Goal: Find specific page/section: Find specific page/section

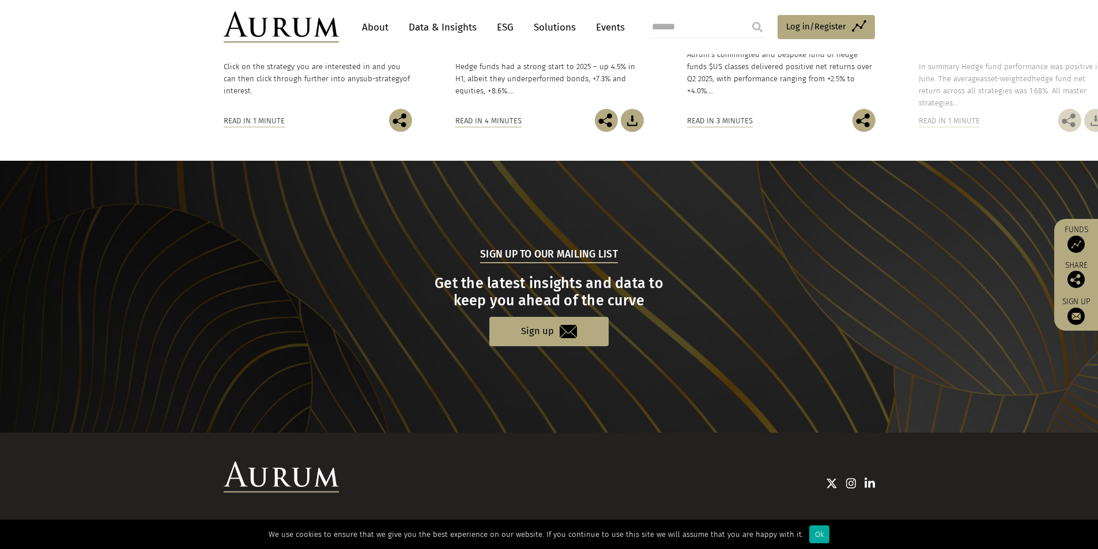
scroll to position [1064, 0]
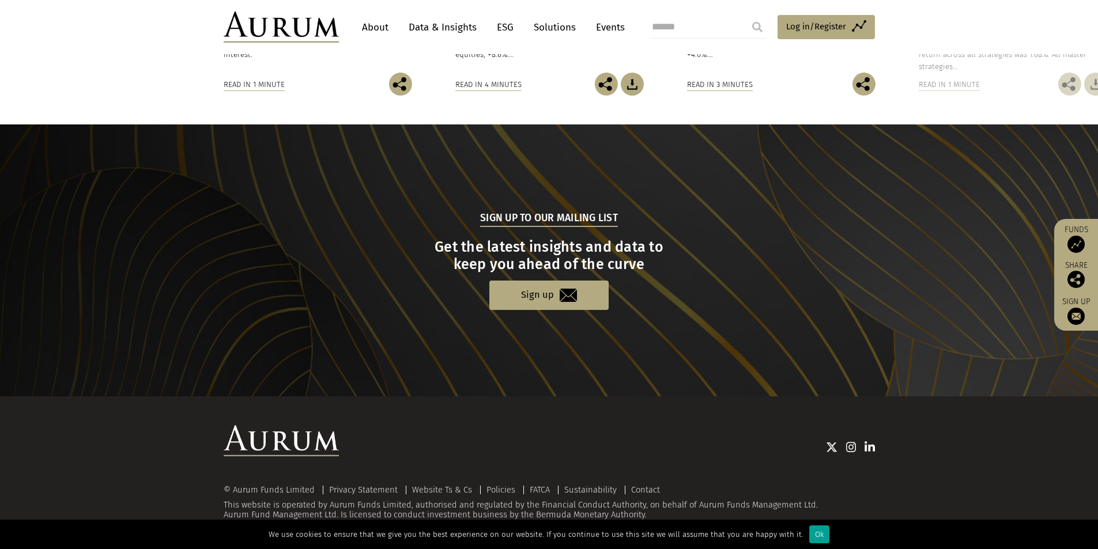
click at [810, 534] on div "Ok" at bounding box center [819, 534] width 20 height 18
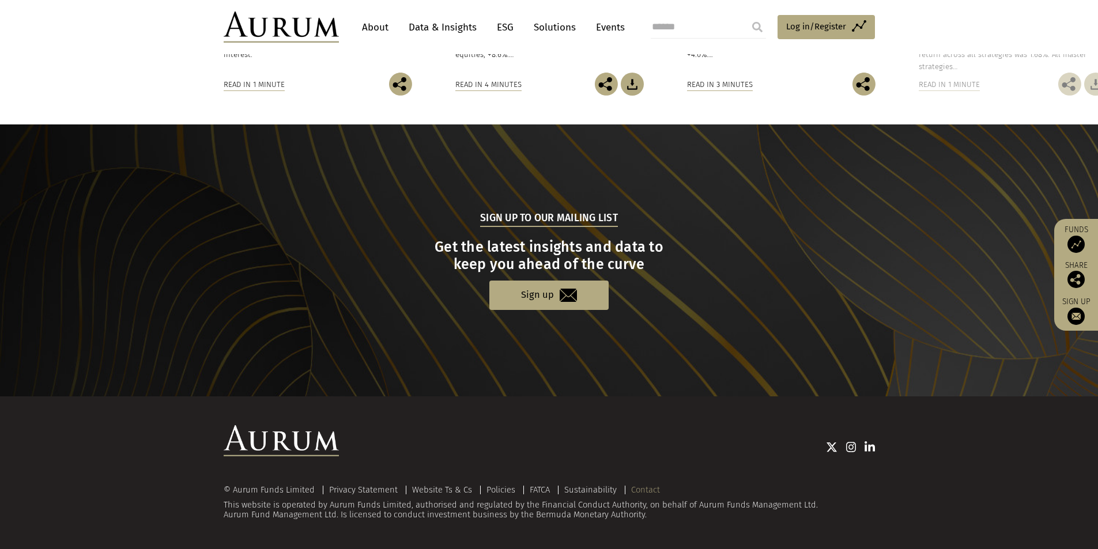
click at [652, 489] on link "Contact" at bounding box center [645, 490] width 29 height 10
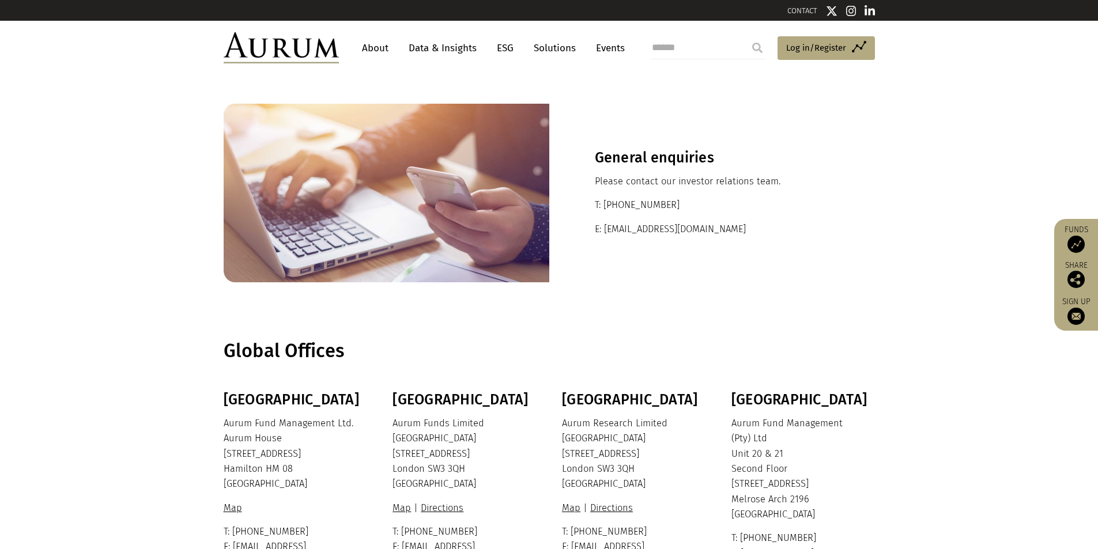
click at [376, 47] on link "About" at bounding box center [375, 47] width 38 height 21
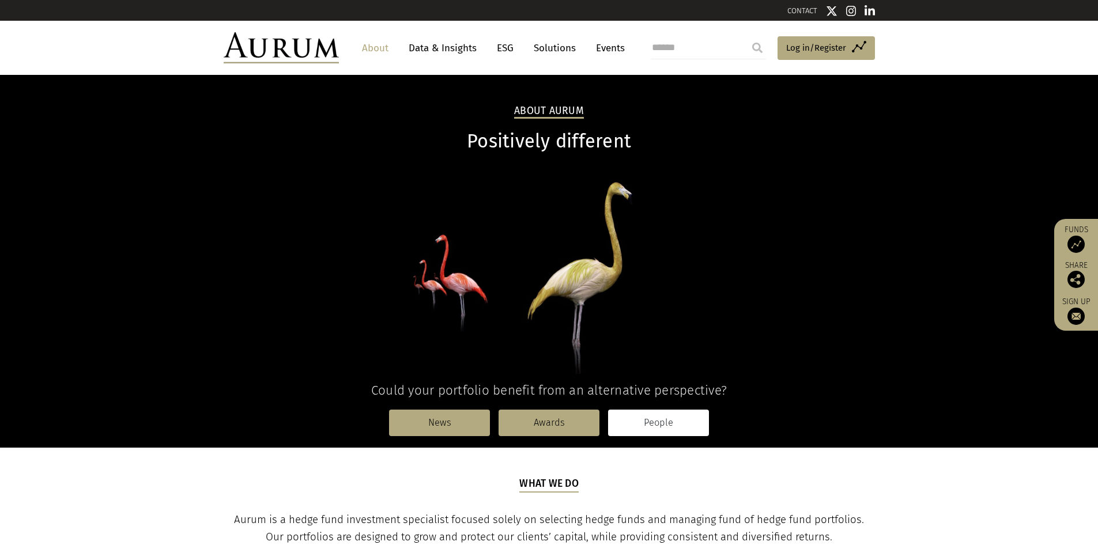
click at [674, 419] on link "People" at bounding box center [658, 423] width 101 height 27
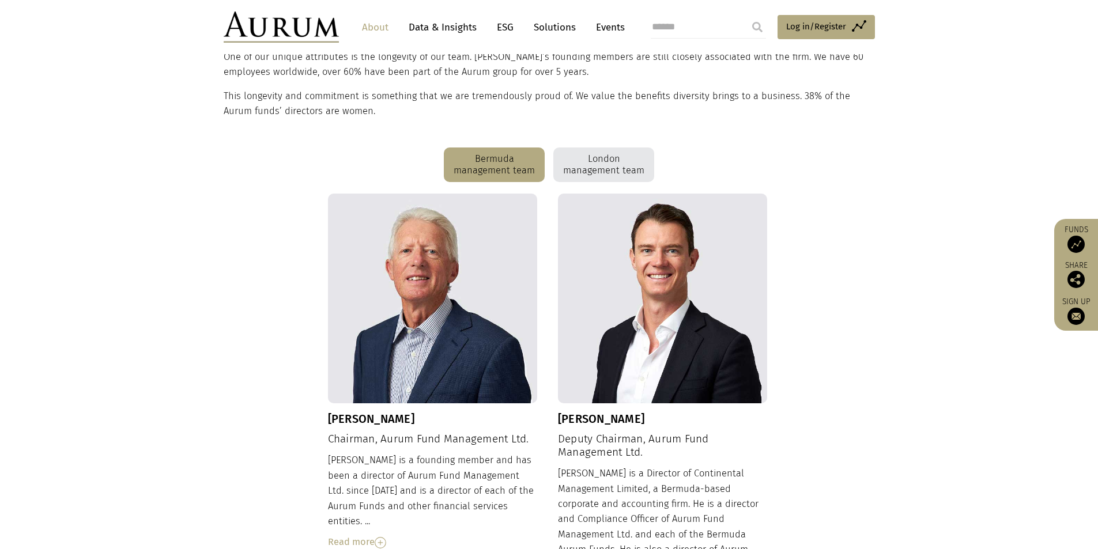
scroll to position [173, 0]
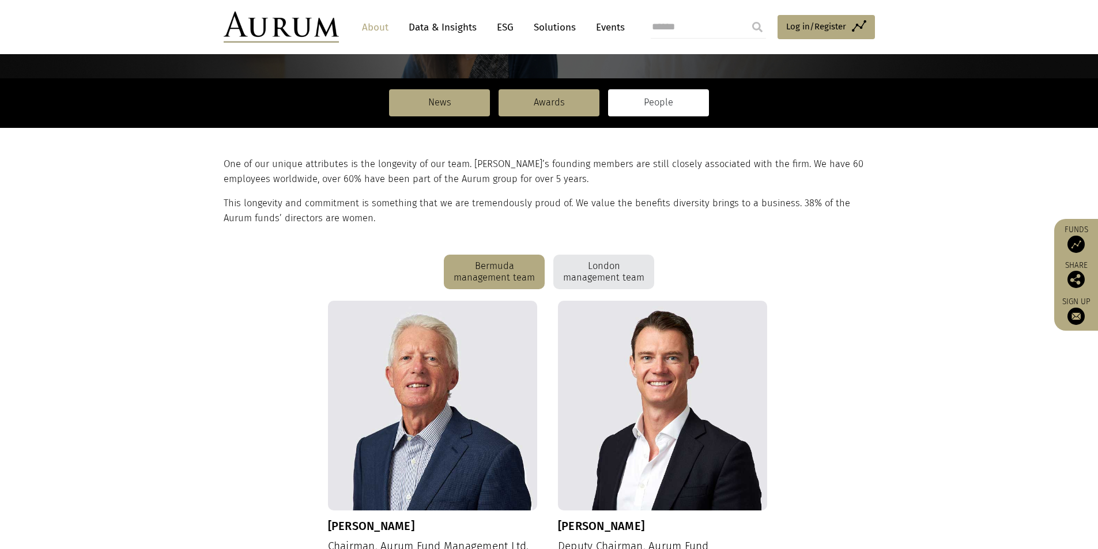
click at [587, 266] on div "London management team" at bounding box center [603, 272] width 101 height 35
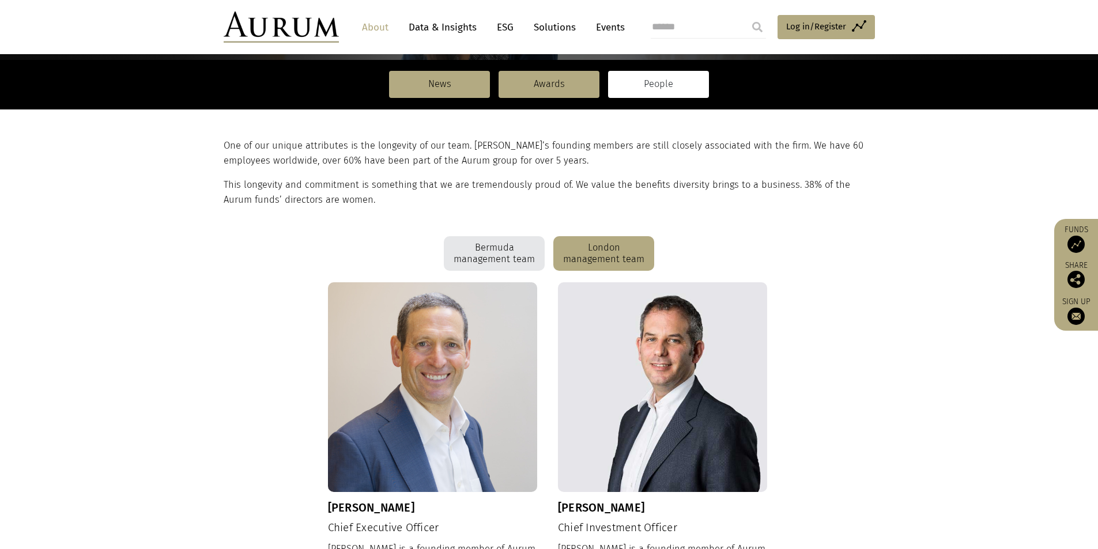
scroll to position [0, 0]
